Goal: Navigation & Orientation: Understand site structure

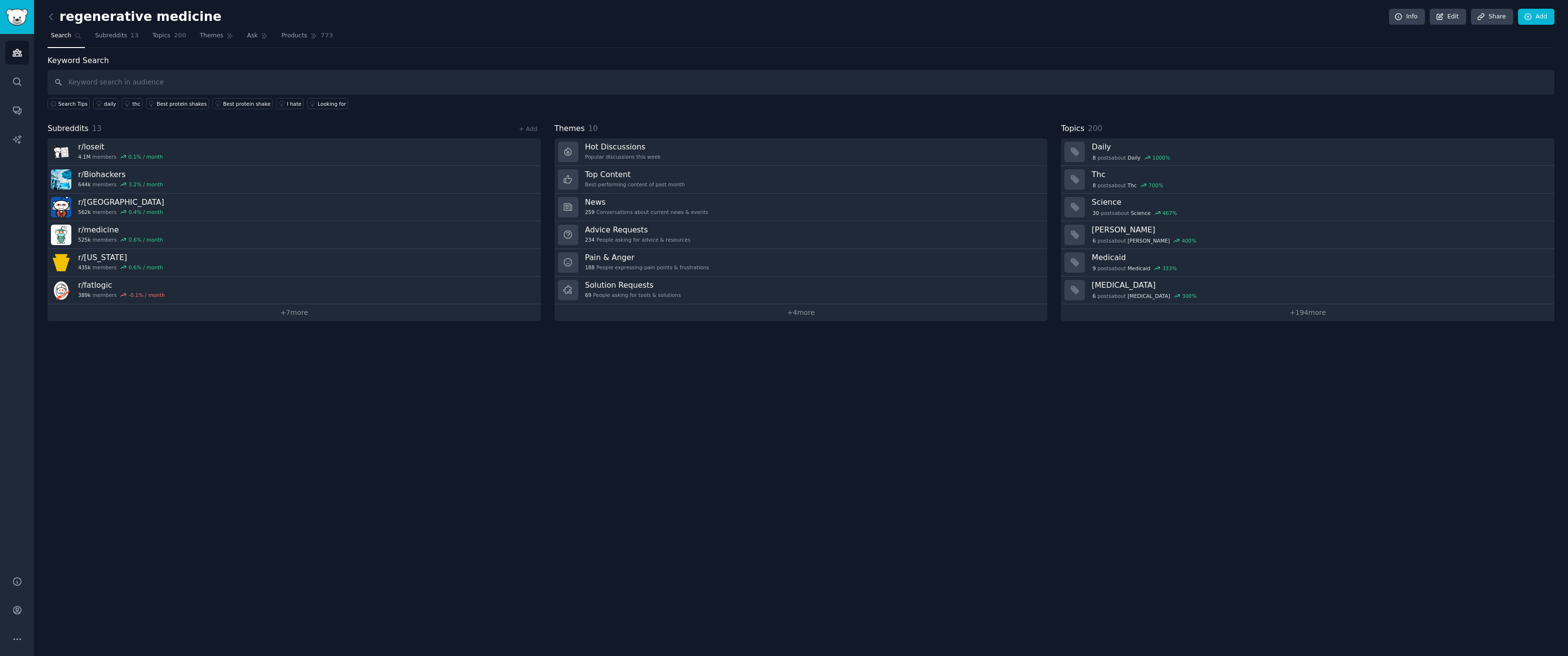
click at [567, 490] on div "regenerative medicine Info Edit Share Add Search Subreddits 13 Topics 200 Theme…" at bounding box center [801, 328] width 1534 height 656
click at [651, 456] on div "regenerative medicine Info Edit Share Add Search Subreddits 13 Topics 200 Theme…" at bounding box center [801, 328] width 1534 height 656
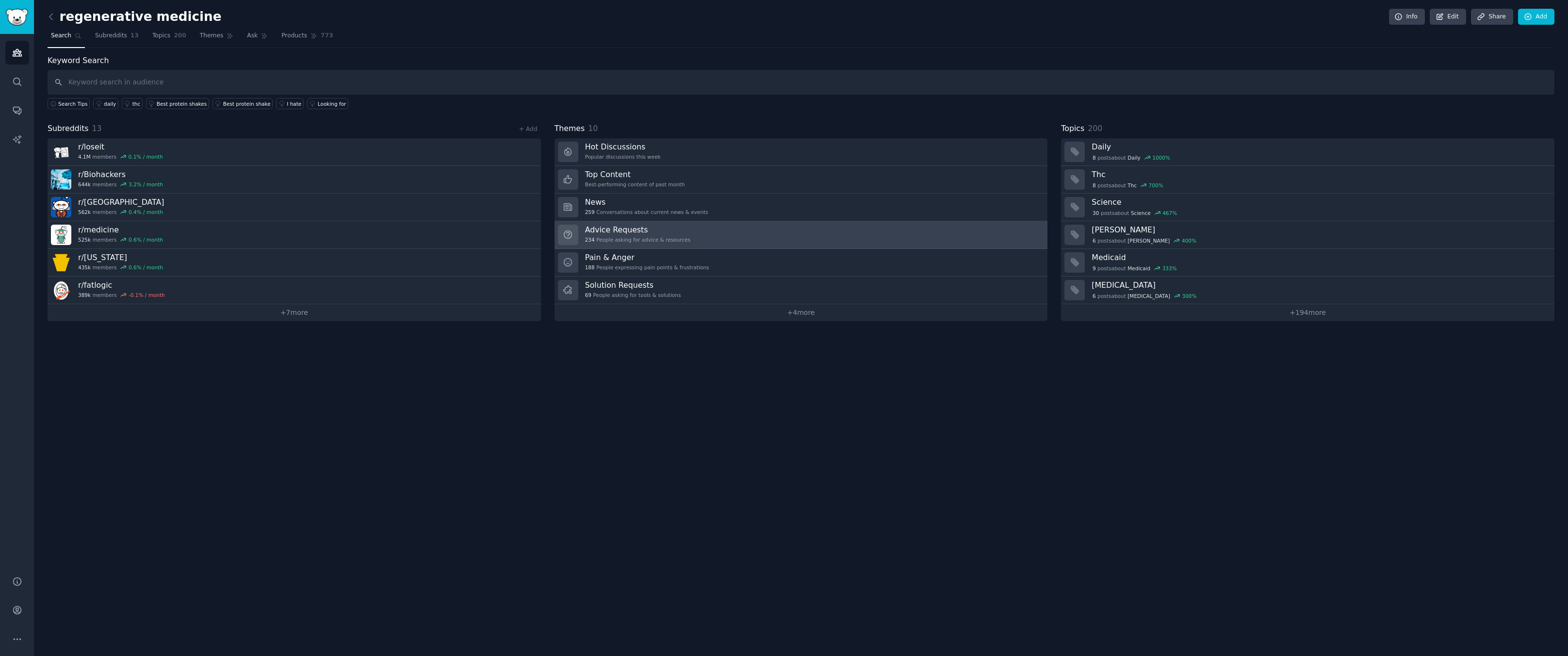
click at [763, 242] on link "Advice Requests 234 People asking for advice & resources" at bounding box center [801, 235] width 493 height 27
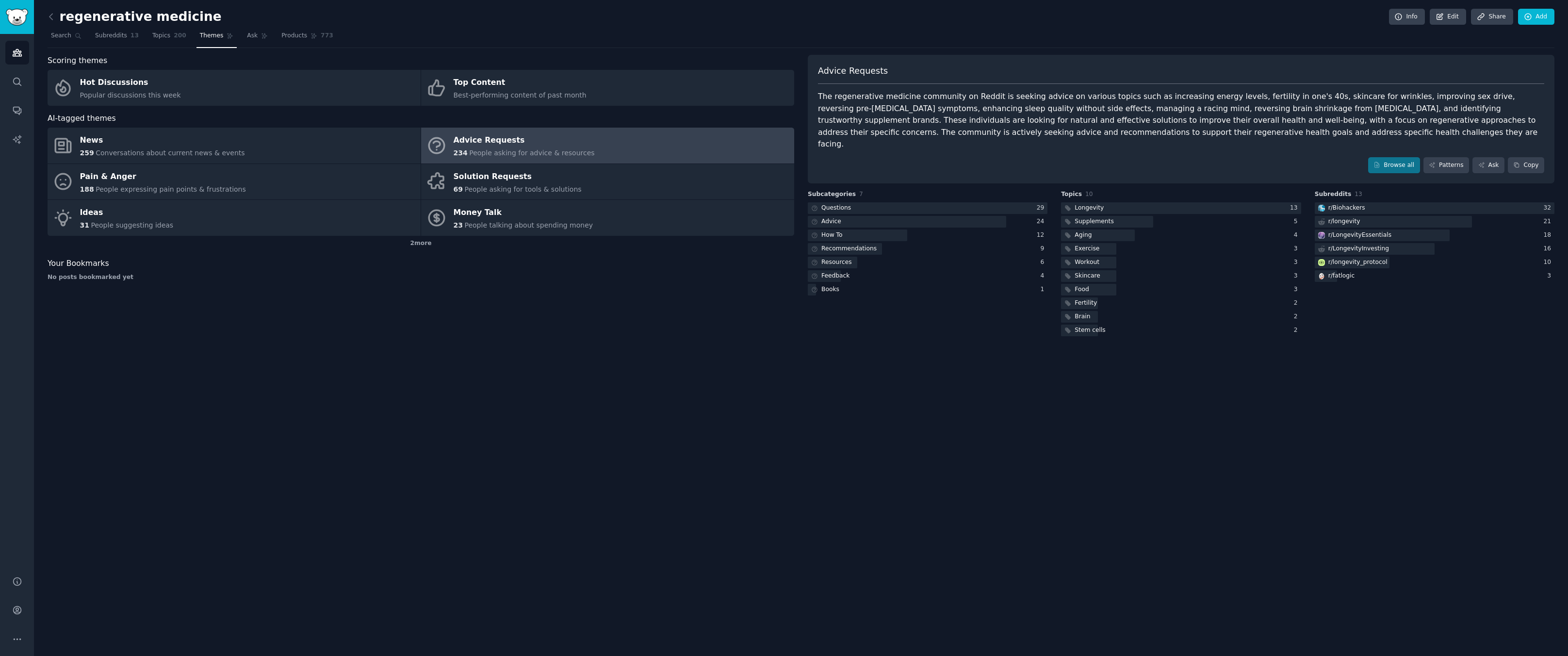
click at [1357, 380] on div "regenerative medicine Info Edit Share Add Search Subreddits 13 Topics 200 Theme…" at bounding box center [801, 328] width 1534 height 656
click at [678, 304] on div "Scoring themes Hot Discussions Popular discussions this week Top Content Best-p…" at bounding box center [421, 196] width 746 height 283
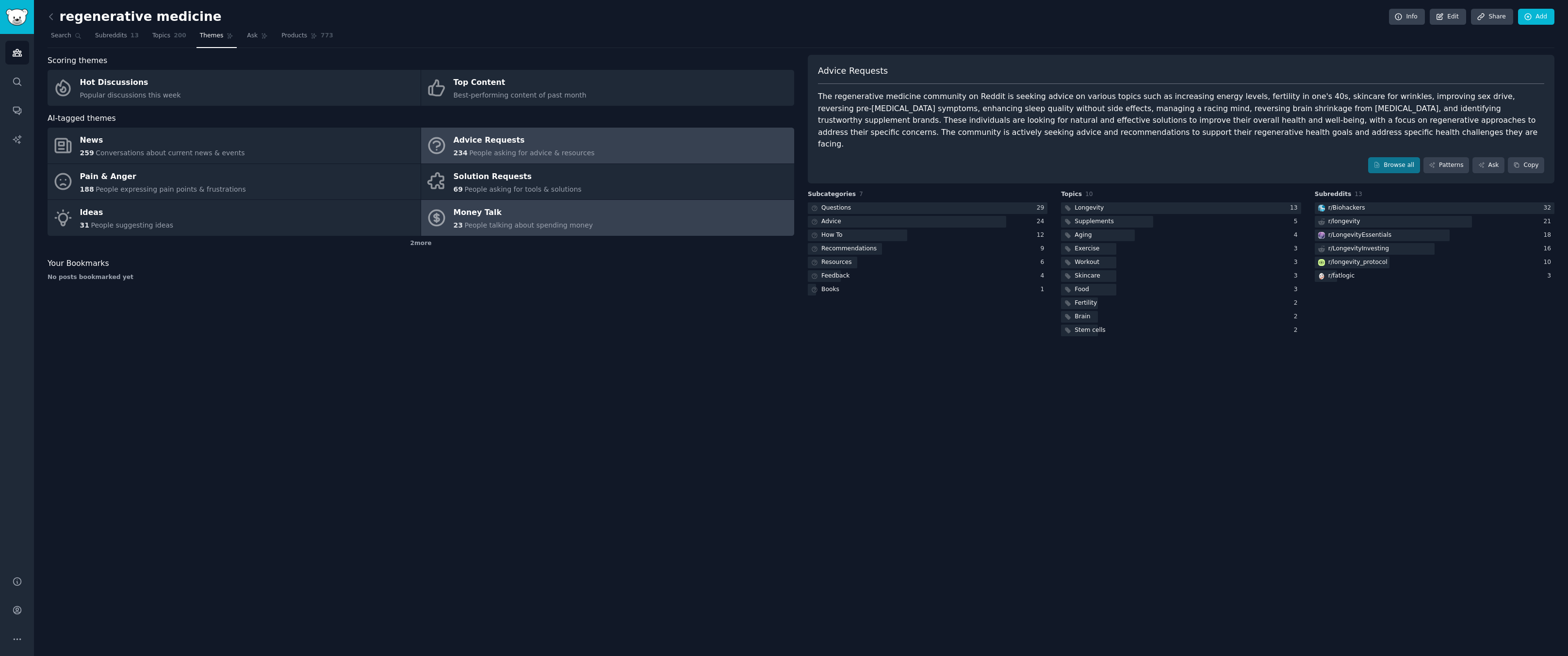
click at [627, 225] on link "Money Talk 23 People talking about spending money" at bounding box center [607, 217] width 373 height 36
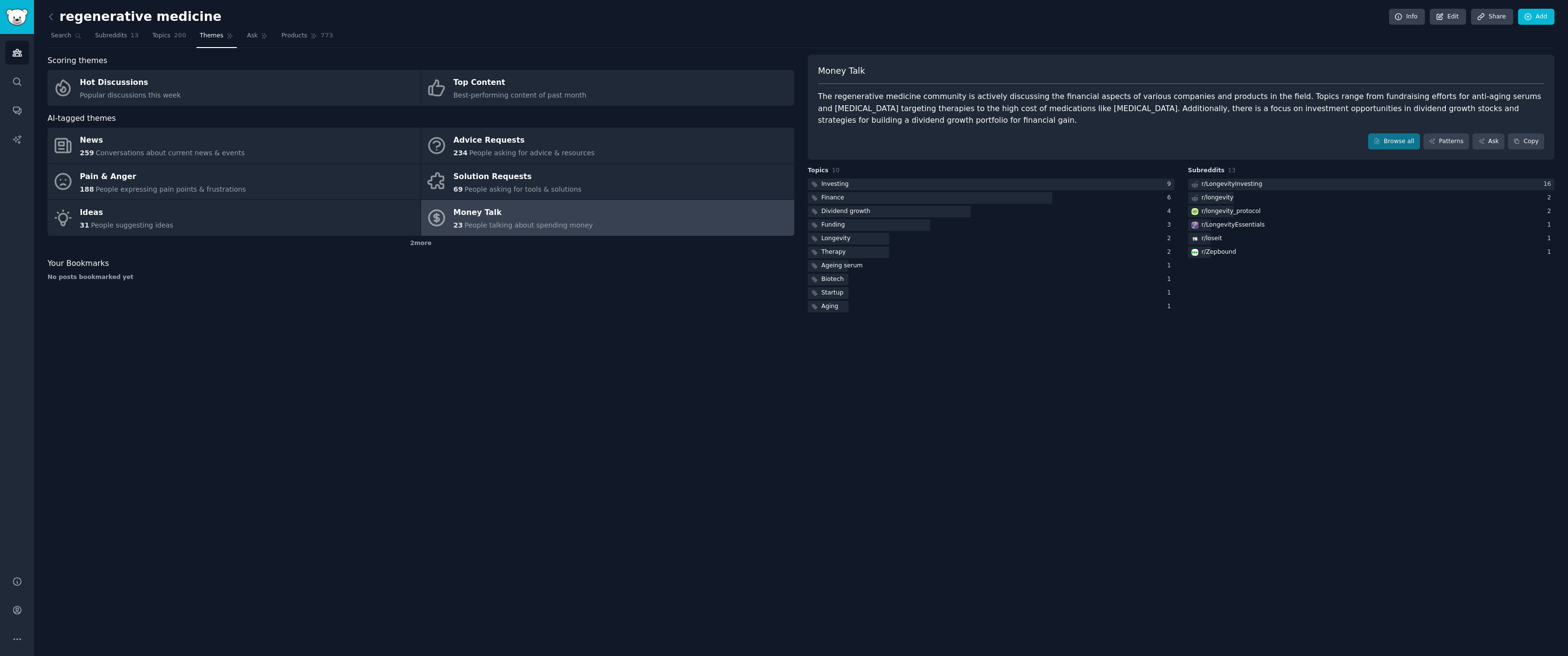
click at [1346, 366] on div "regenerative medicine Info Edit Share Add Search Subreddits 13 Topics 200 Theme…" at bounding box center [801, 328] width 1534 height 656
click at [1394, 133] on link "Browse all" at bounding box center [1394, 141] width 52 height 16
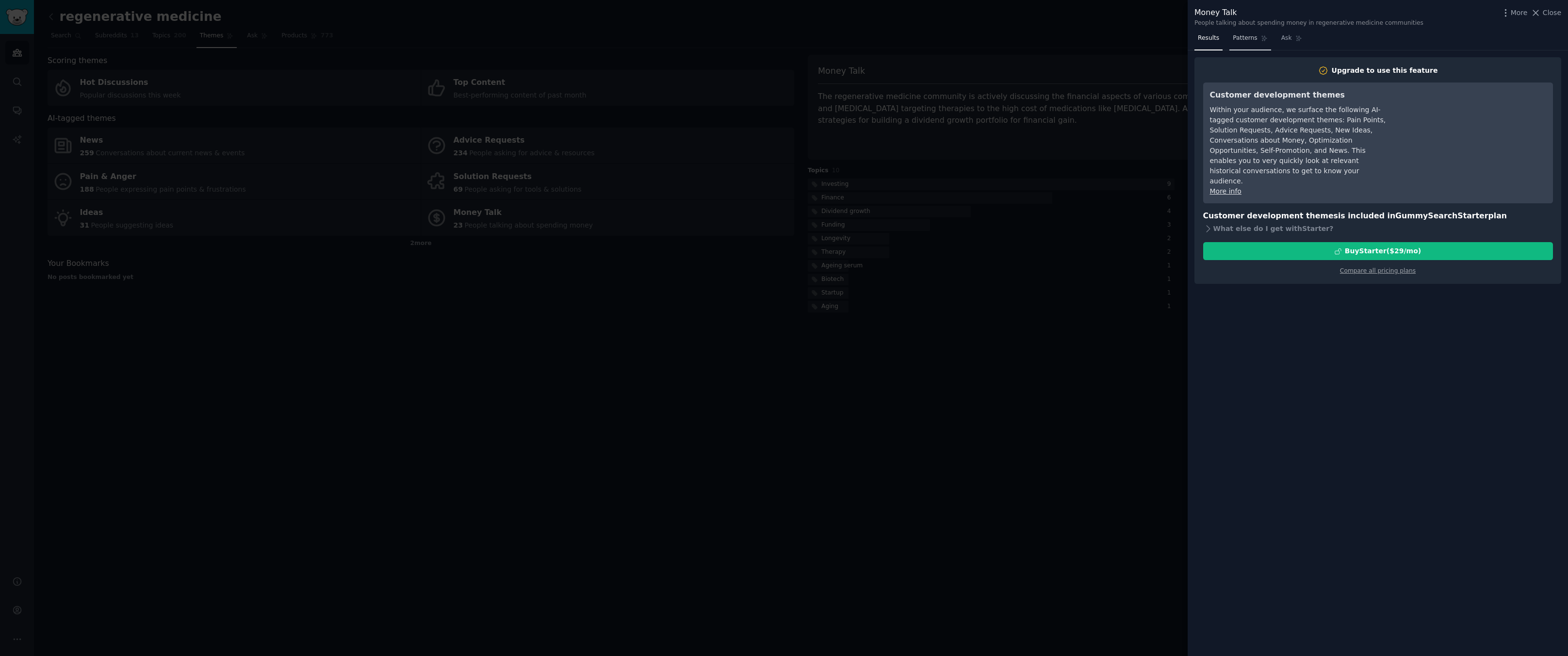
click at [1238, 43] on link "Patterns" at bounding box center [1250, 40] width 41 height 20
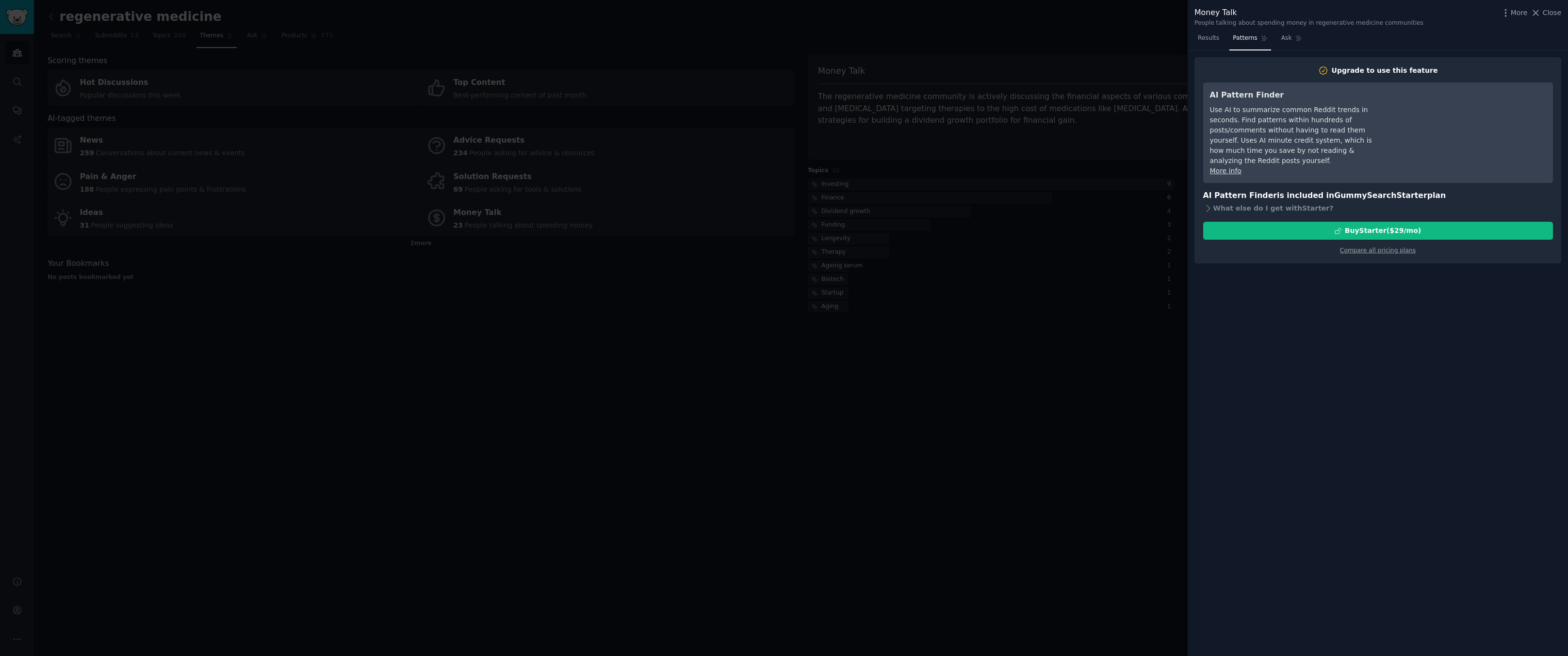
click at [1131, 436] on div at bounding box center [784, 328] width 1568 height 656
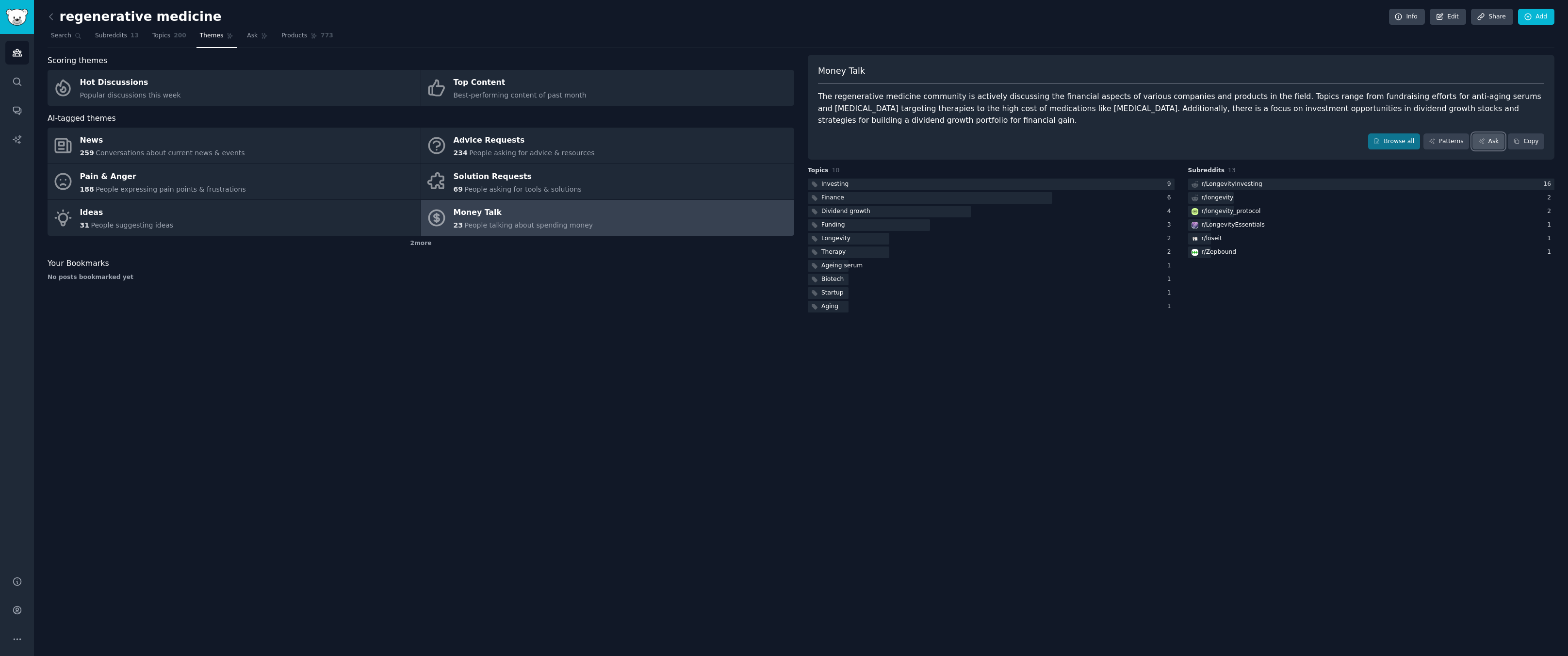
click at [1494, 133] on link "Ask" at bounding box center [1488, 141] width 32 height 16
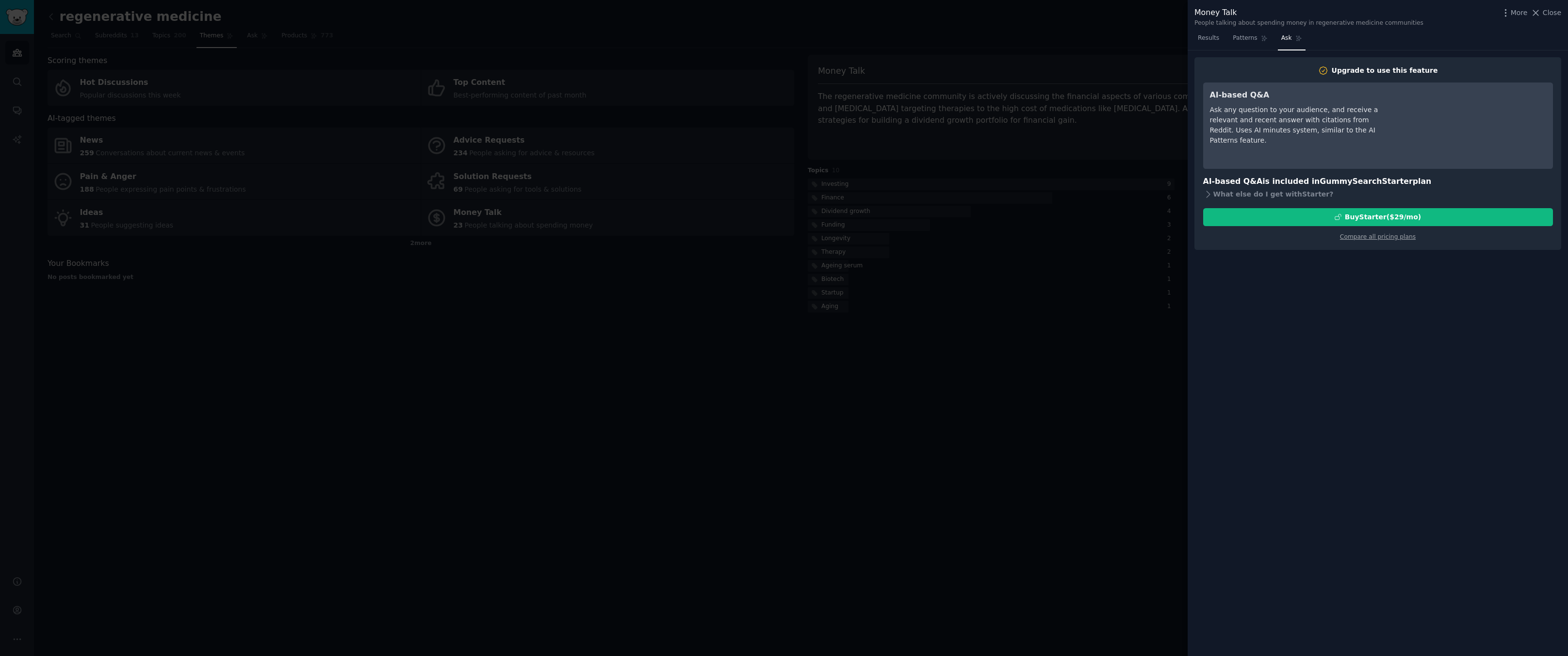
click at [1038, 503] on div at bounding box center [784, 328] width 1568 height 656
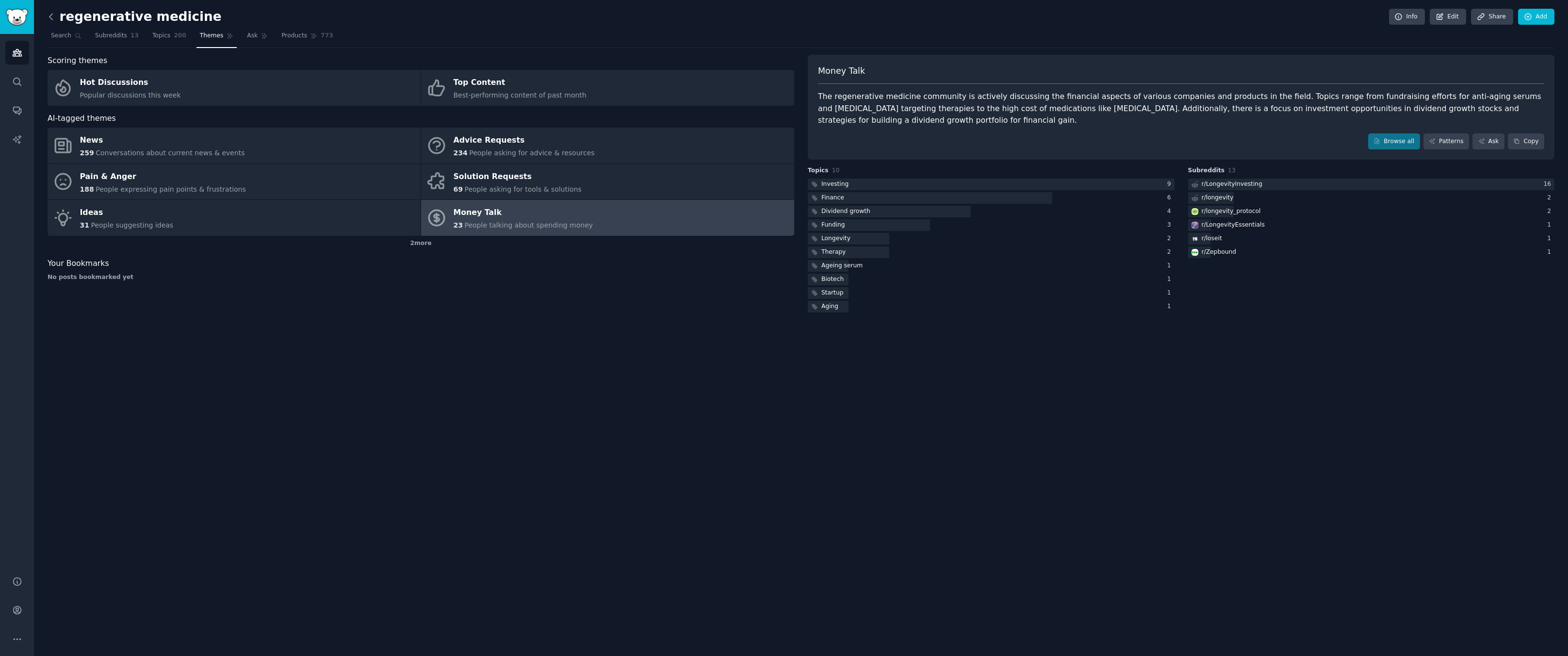
click at [50, 12] on icon at bounding box center [52, 17] width 10 height 10
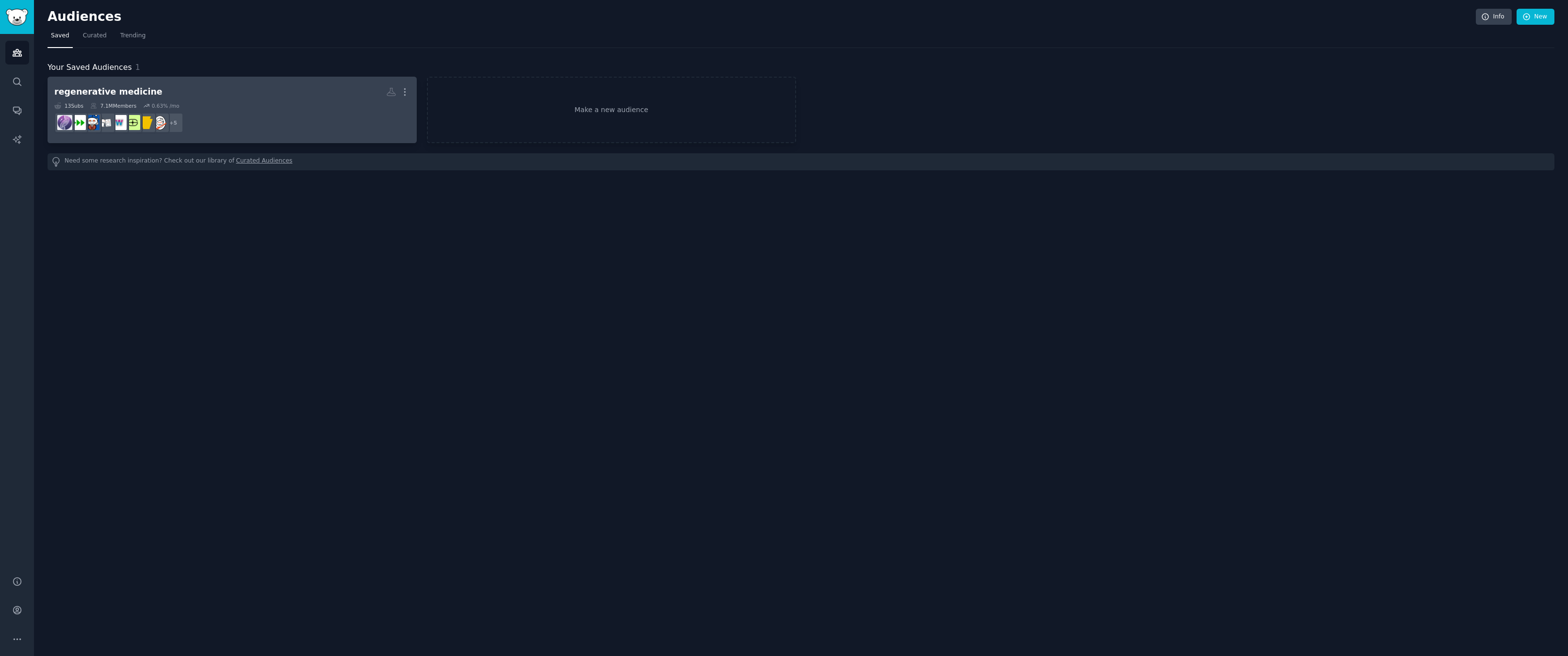
click at [183, 95] on h2 "regenerative medicine More" at bounding box center [232, 92] width 356 height 17
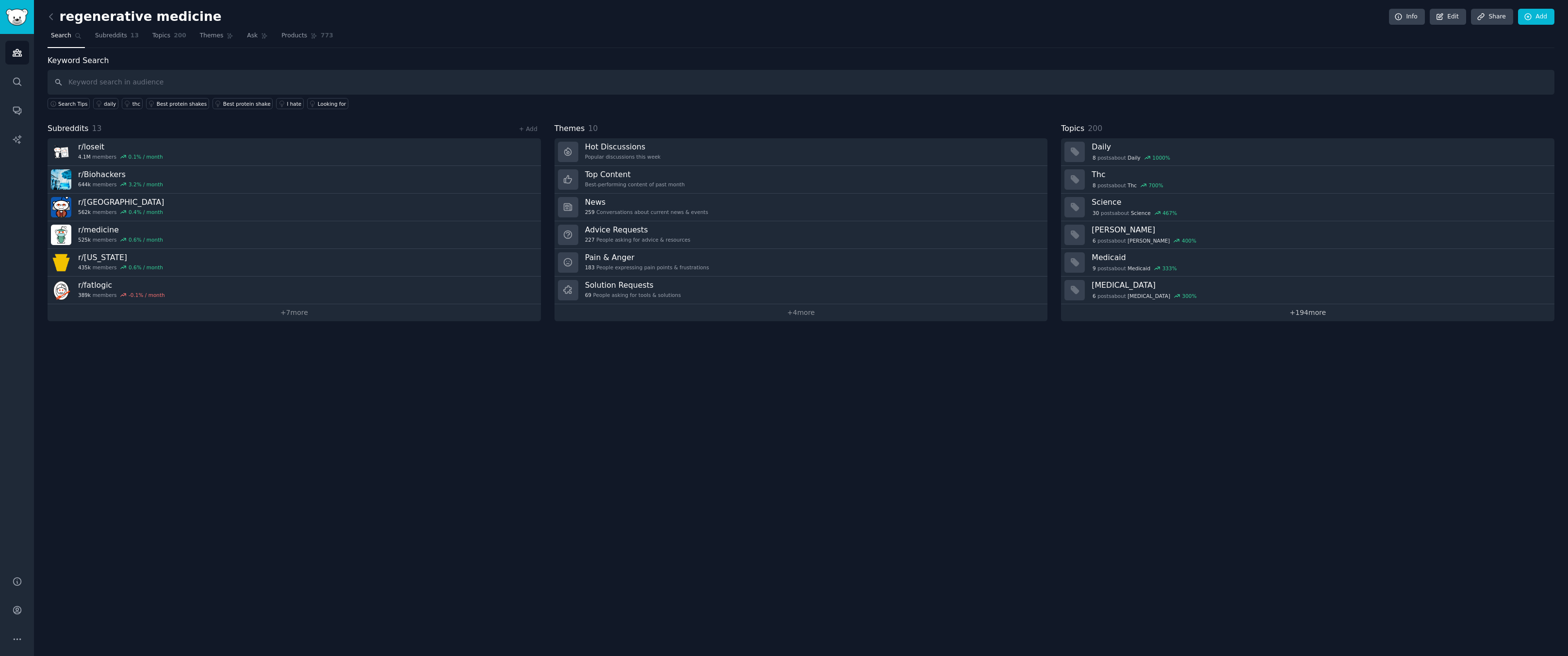
click at [1314, 313] on link "+ 194 more" at bounding box center [1308, 313] width 493 height 17
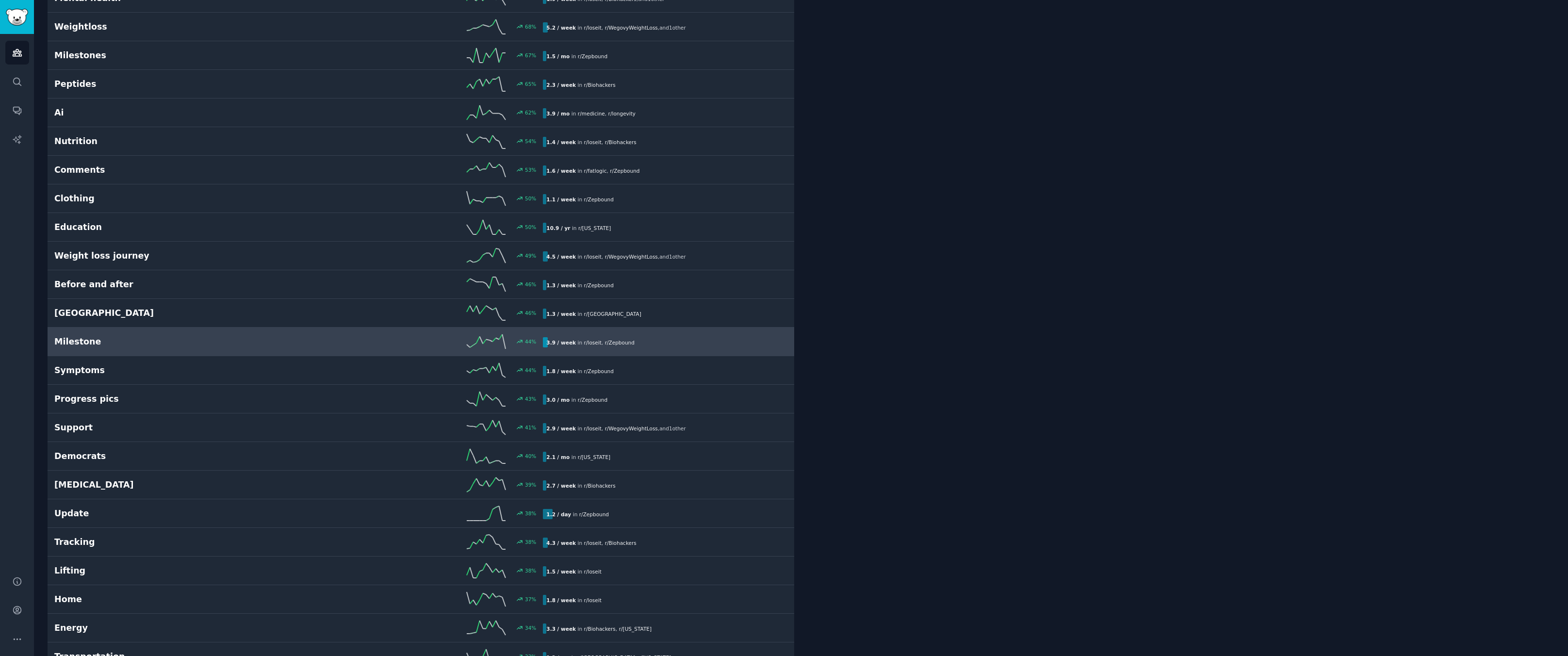
scroll to position [631, 0]
